Goal: Information Seeking & Learning: Learn about a topic

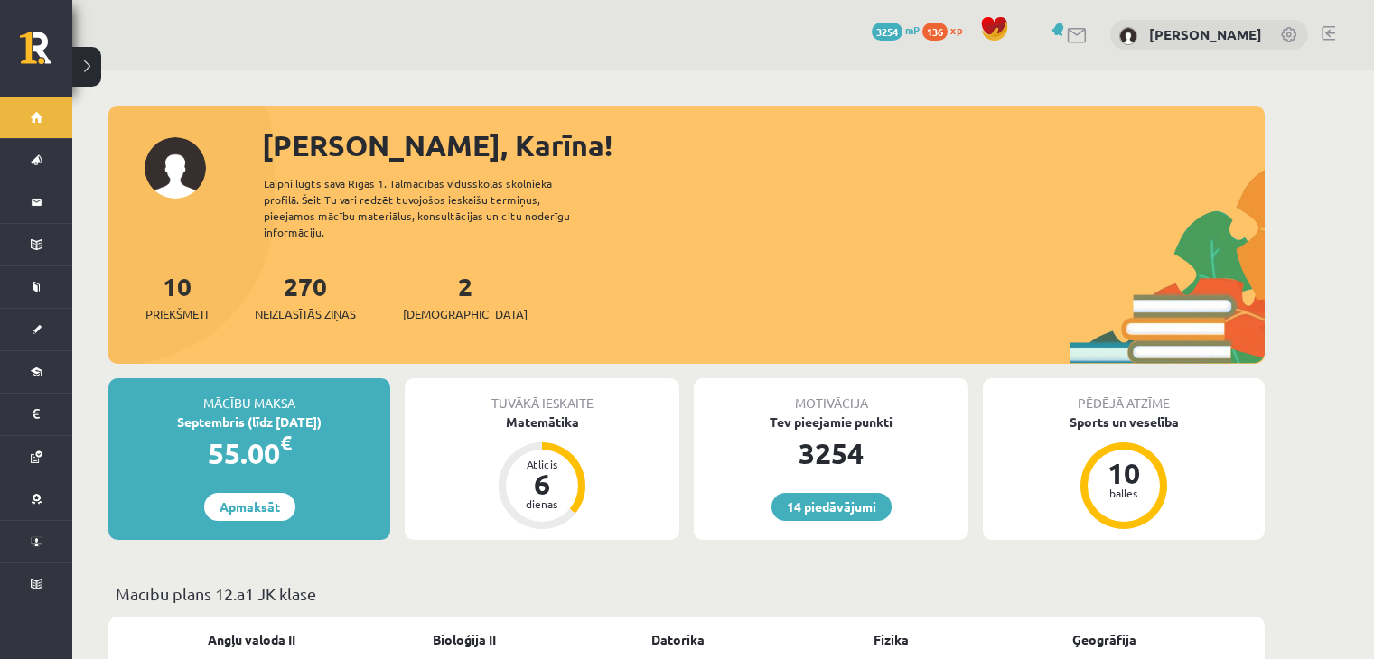
scroll to position [515, 0]
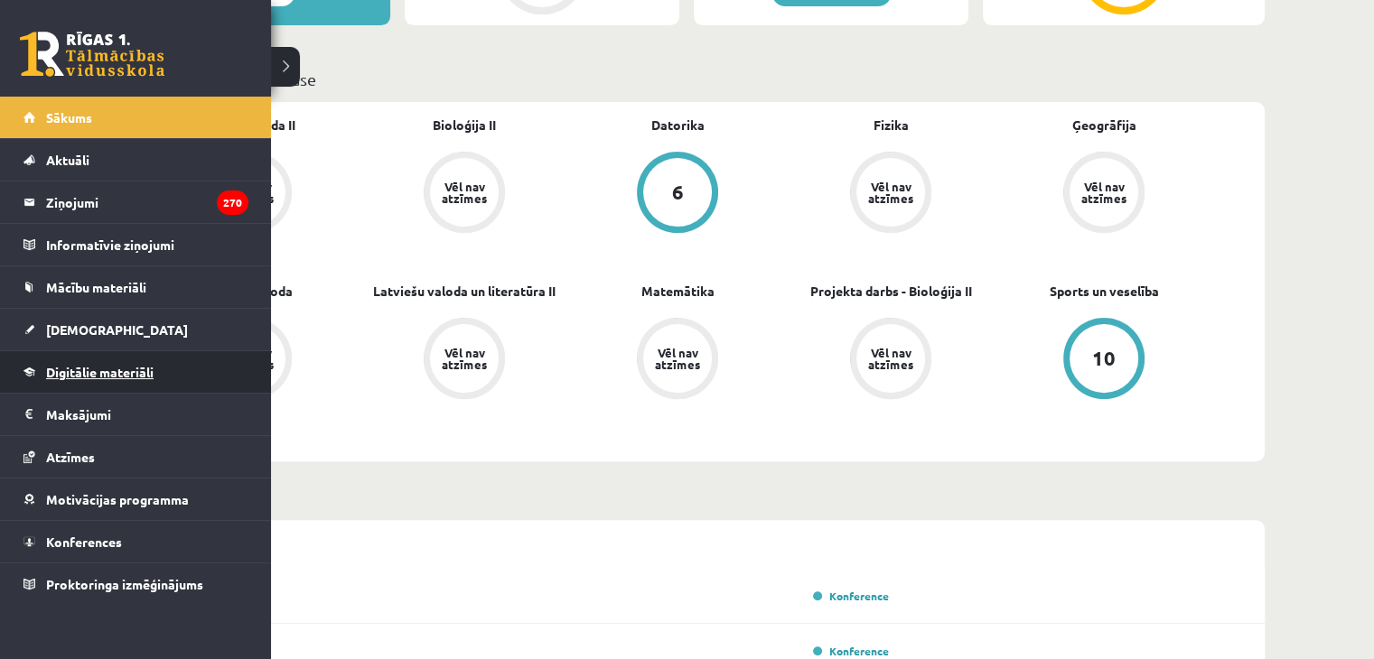
click at [87, 372] on span "Digitālie materiāli" at bounding box center [99, 372] width 107 height 16
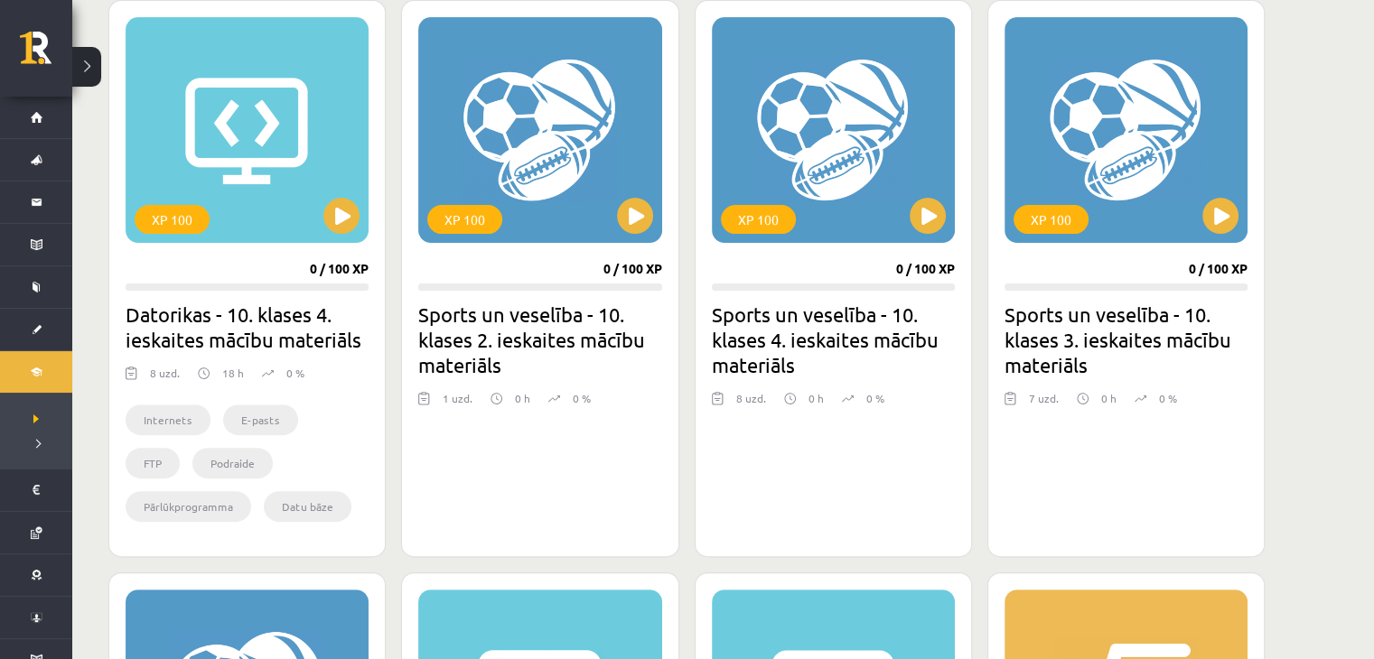
scroll to position [789, 0]
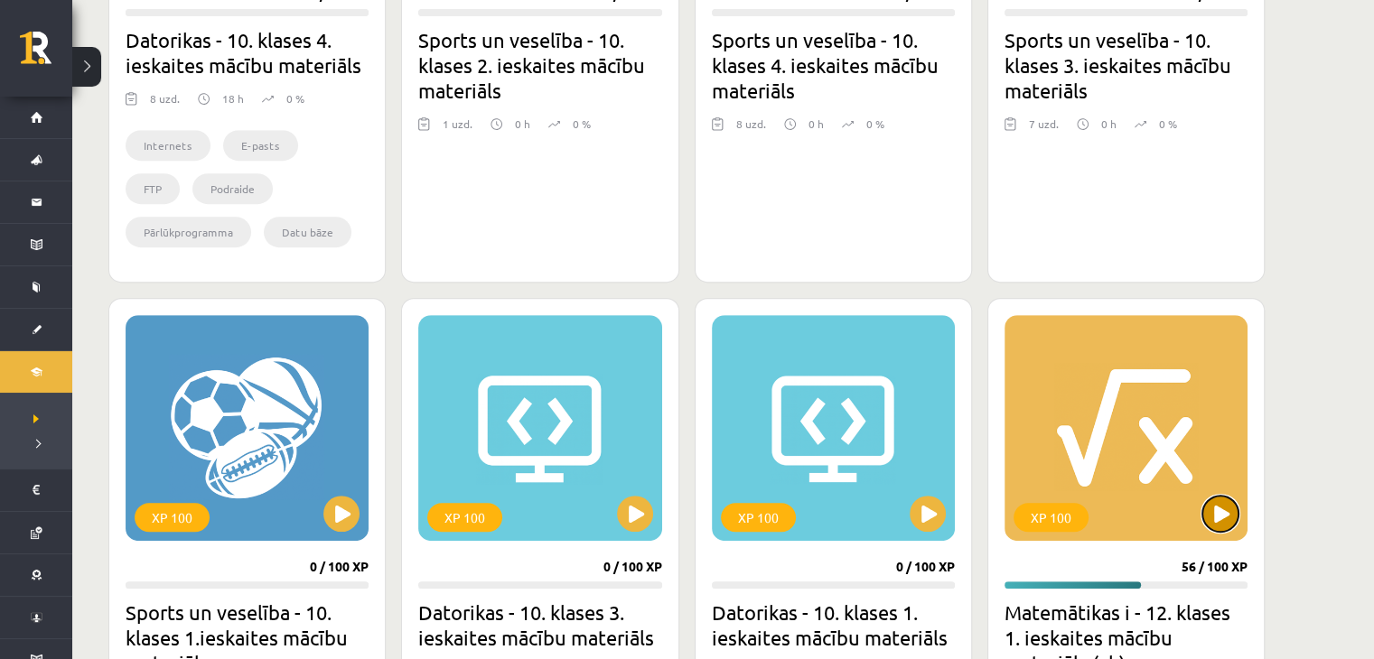
click at [1221, 505] on button at bounding box center [1220, 514] width 36 height 36
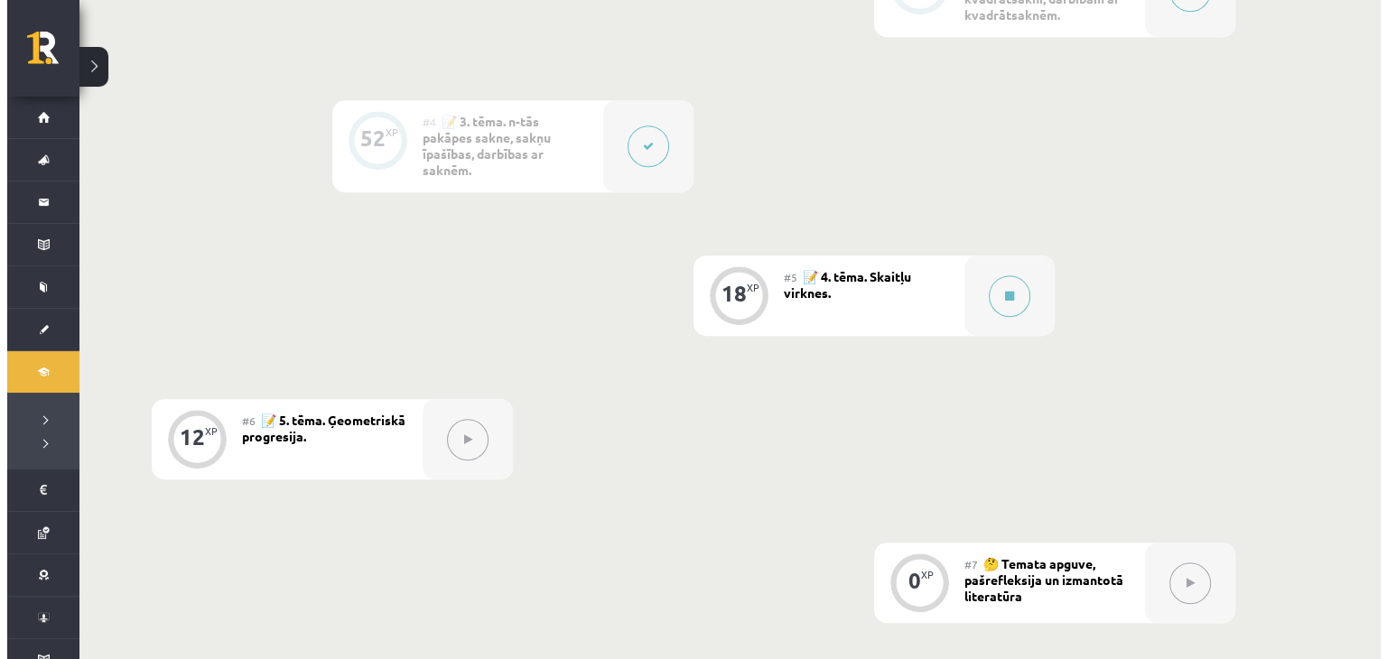
scroll to position [948, 0]
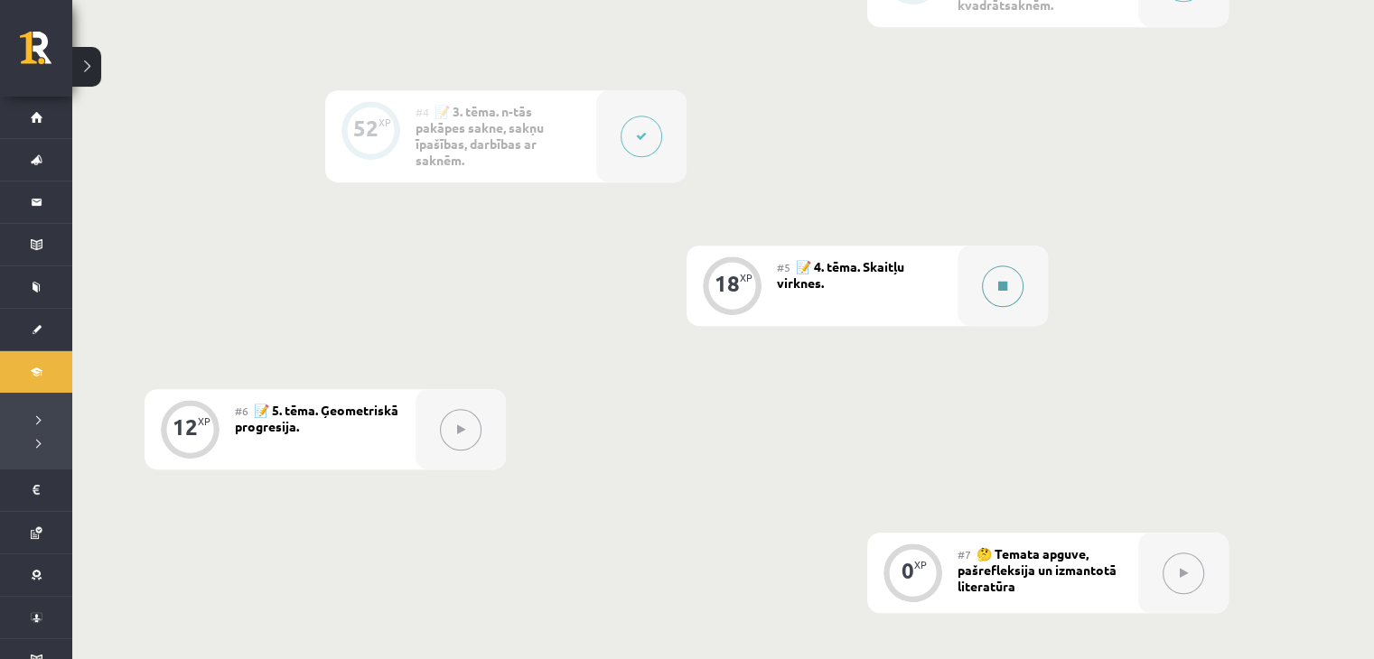
click at [992, 284] on button at bounding box center [1003, 287] width 42 height 42
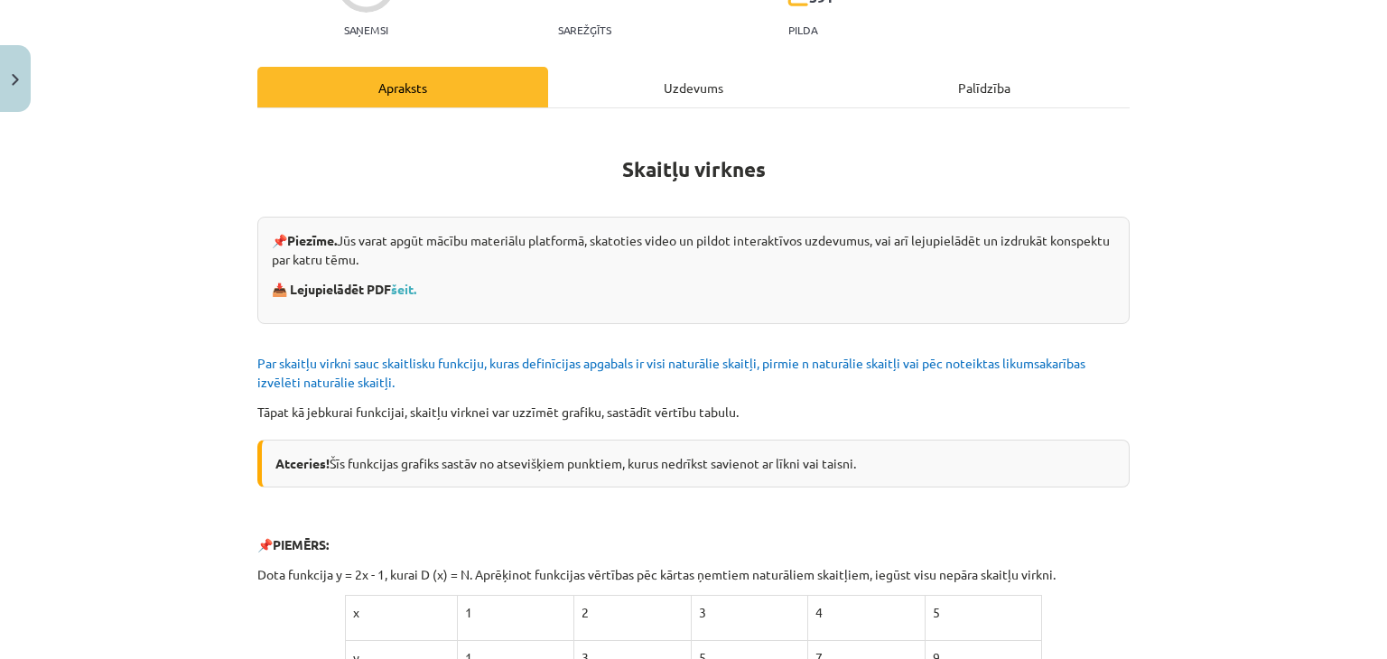
scroll to position [204, 0]
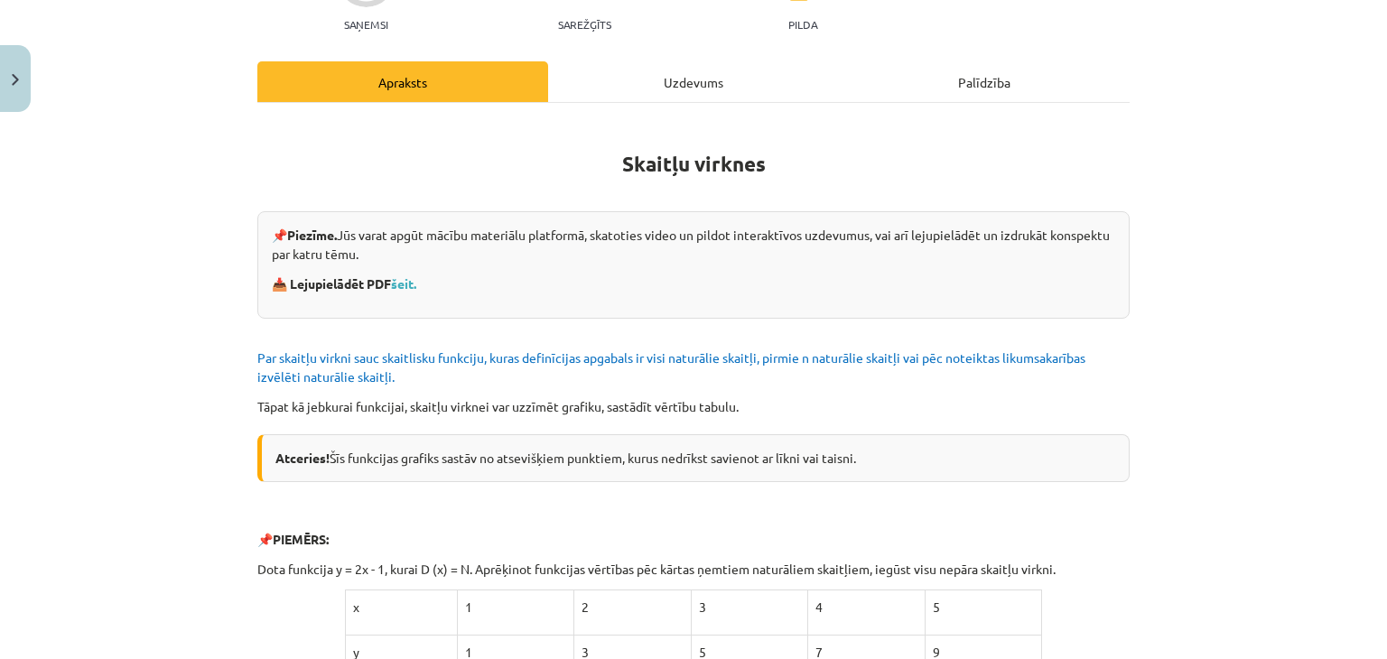
click at [743, 70] on div "Uzdevums" at bounding box center [693, 81] width 291 height 41
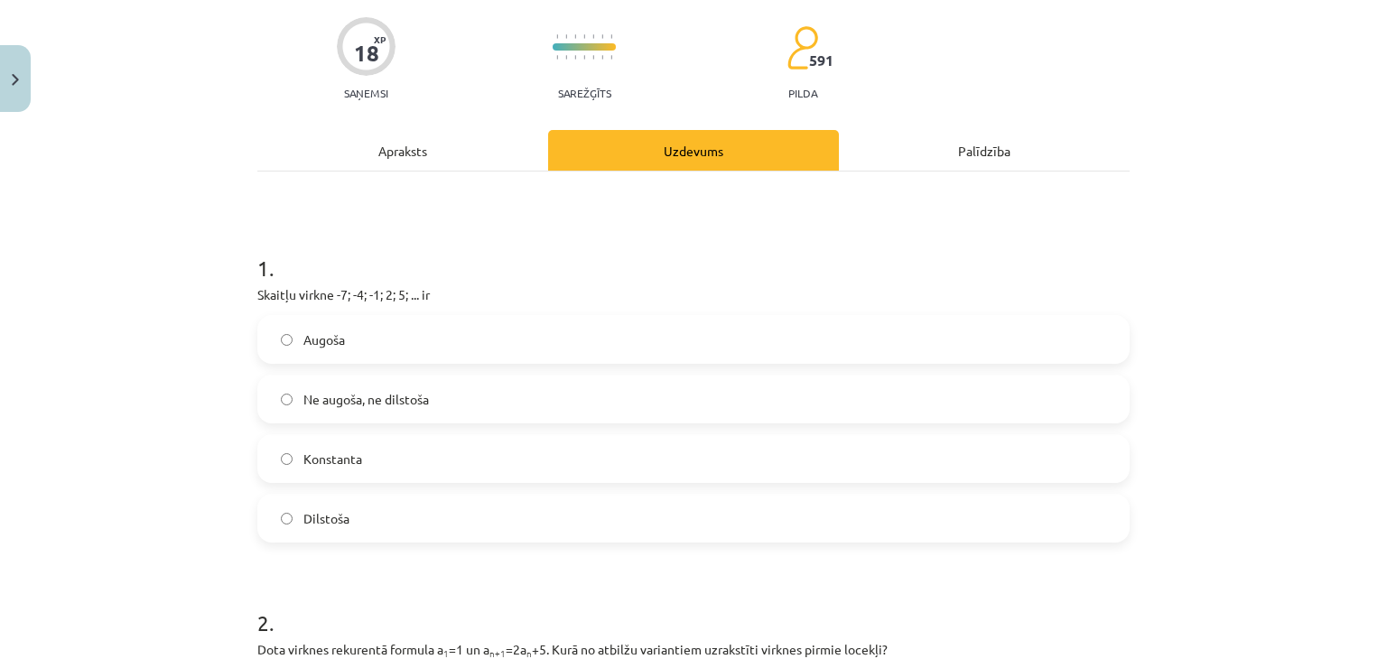
scroll to position [0, 0]
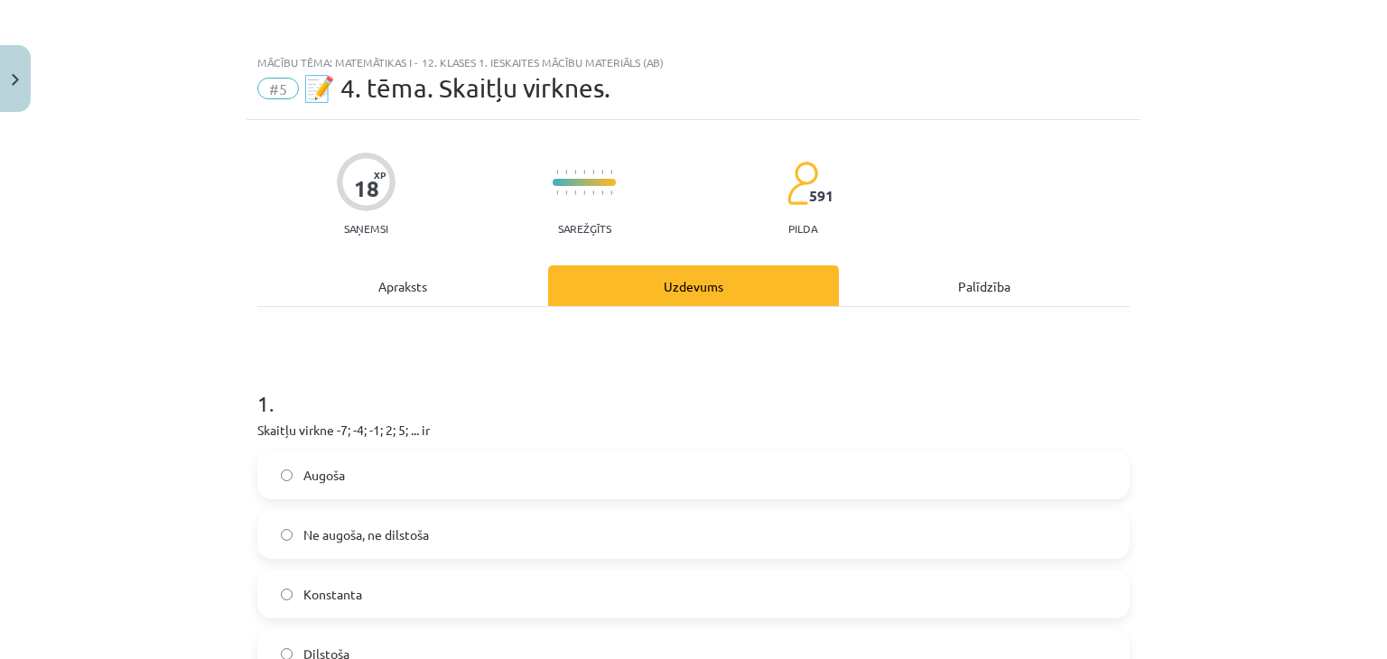
click at [403, 297] on div "Apraksts" at bounding box center [402, 286] width 291 height 41
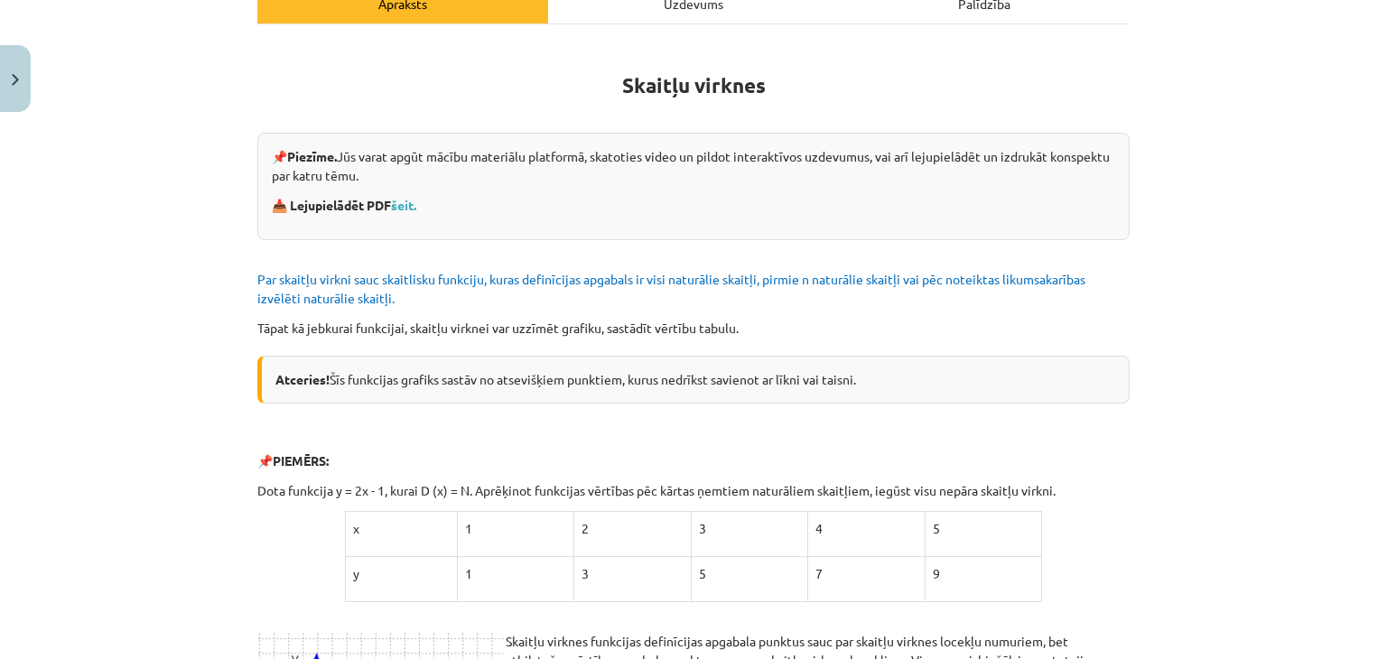
scroll to position [264, 0]
